Goal: Check status: Check status

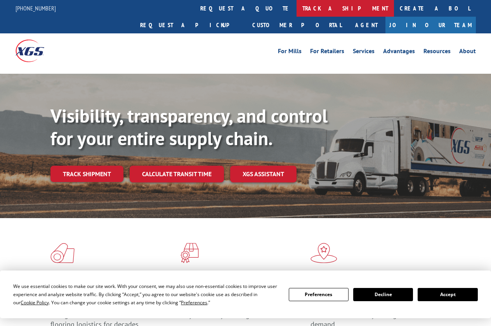
click at [297, 7] on link "track a shipment" at bounding box center [346, 8] width 98 height 17
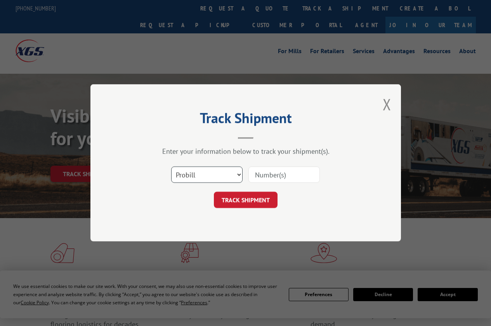
drag, startPoint x: 193, startPoint y: 178, endPoint x: 193, endPoint y: 182, distance: 4.7
click at [193, 178] on select "Select category... Probill BOL PO" at bounding box center [206, 175] width 71 height 16
select select "bol"
click at [171, 167] on select "Select category... Probill BOL PO" at bounding box center [206, 175] width 71 height 16
click at [263, 178] on input at bounding box center [284, 175] width 71 height 16
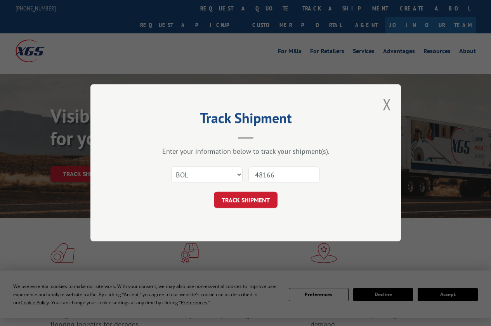
type input "481660"
click button "TRACK SHIPMENT" at bounding box center [246, 200] width 64 height 16
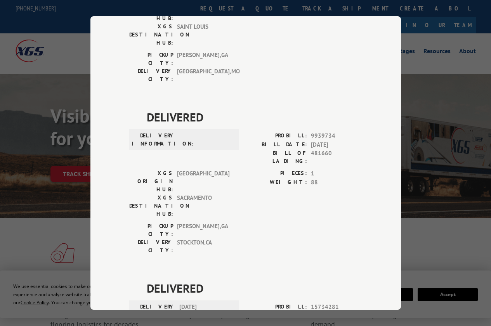
scroll to position [173, 0]
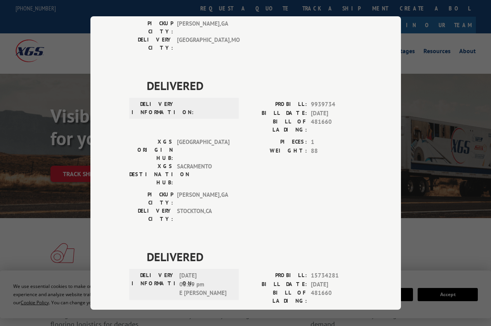
click at [416, 27] on div "Track Shipment DELIVERED DELIVERY INFORMATION: PROBILL: 9767898 BILL DATE: [DAT…" at bounding box center [245, 163] width 491 height 326
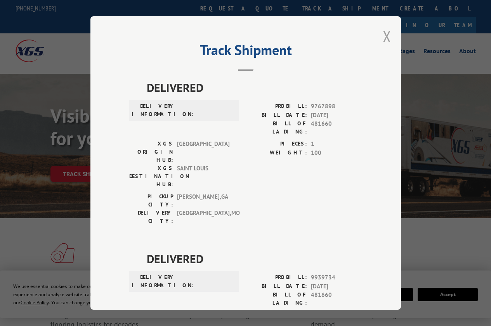
click at [384, 35] on button "Close modal" at bounding box center [387, 36] width 9 height 21
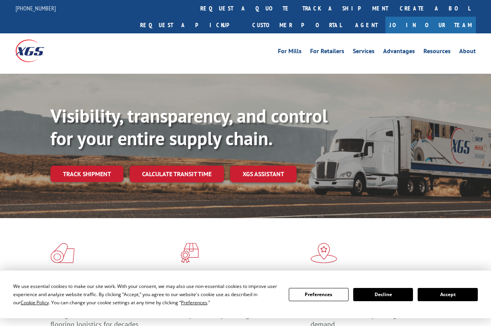
click at [300, 104] on b "Visibility, transparency, and control for your entire supply chain." at bounding box center [188, 127] width 277 height 47
click at [102, 166] on link "Track shipment" at bounding box center [86, 174] width 73 height 16
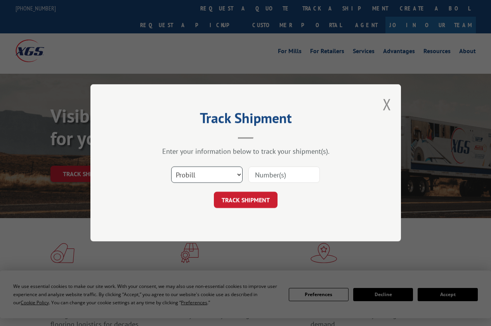
click at [193, 180] on select "Select category... Probill BOL PO" at bounding box center [206, 175] width 71 height 16
click at [171, 167] on select "Select category... Probill BOL PO" at bounding box center [206, 175] width 71 height 16
click at [194, 174] on select "Select category... Probill BOL PO" at bounding box center [206, 175] width 71 height 16
select select "bol"
click at [171, 167] on select "Select category... Probill BOL PO" at bounding box center [206, 175] width 71 height 16
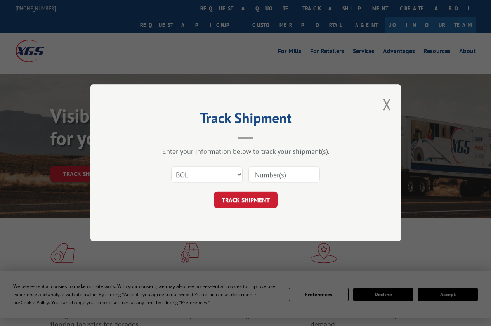
click at [271, 176] on input at bounding box center [284, 175] width 71 height 16
type input "481660"
click button "TRACK SHIPMENT" at bounding box center [246, 200] width 64 height 16
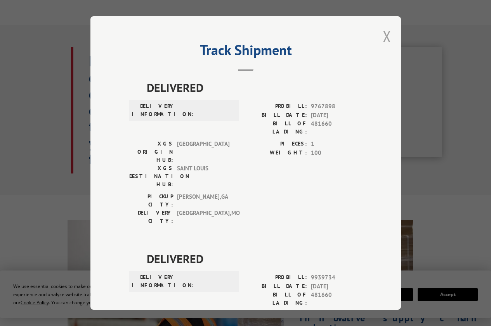
click at [387, 36] on button "Close modal" at bounding box center [387, 36] width 9 height 21
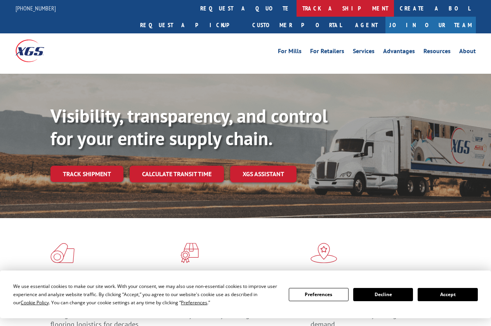
click at [297, 8] on link "track a shipment" at bounding box center [346, 8] width 98 height 17
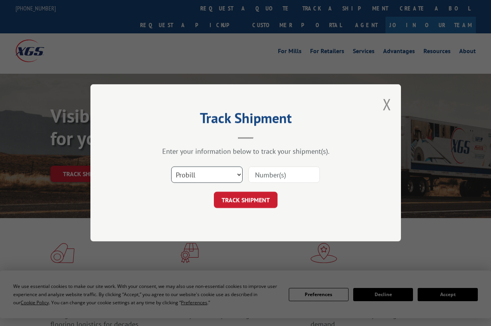
click at [211, 178] on select "Select category... Probill BOL PO" at bounding box center [206, 175] width 71 height 16
select select "bol"
click at [171, 167] on select "Select category... Probill BOL PO" at bounding box center [206, 175] width 71 height 16
click at [260, 175] on input at bounding box center [284, 175] width 71 height 16
paste input "019170"
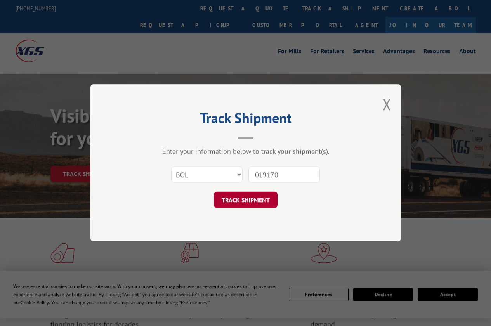
type input "019170"
click at [263, 197] on button "TRACK SHIPMENT" at bounding box center [246, 200] width 64 height 16
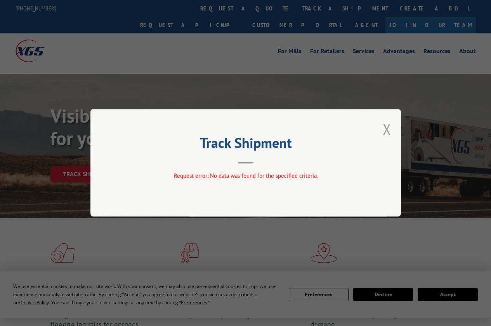
click at [387, 130] on button "Close modal" at bounding box center [387, 129] width 9 height 21
